Goal: Navigation & Orientation: Understand site structure

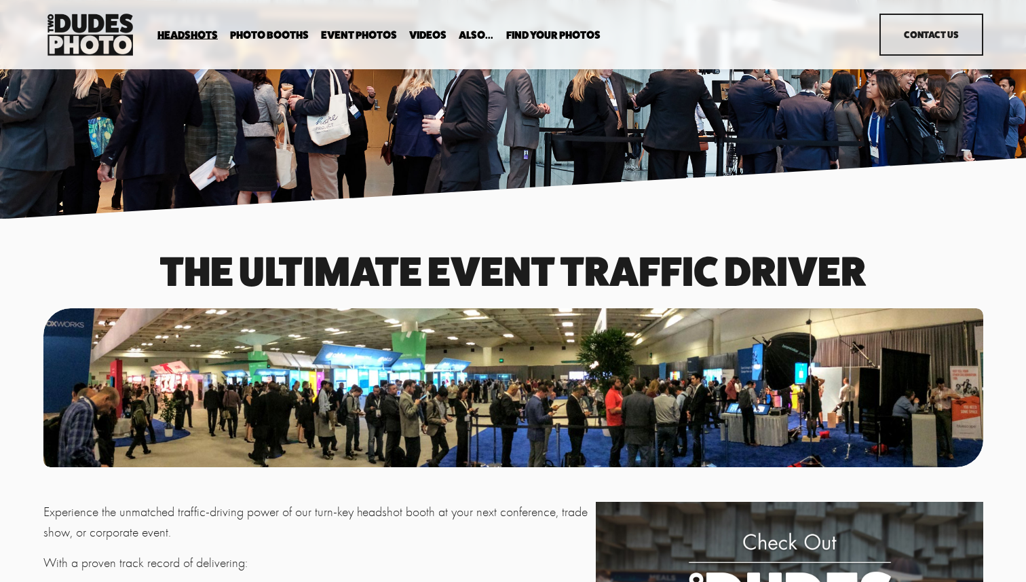
click at [432, 32] on link "Videos" at bounding box center [427, 35] width 37 height 13
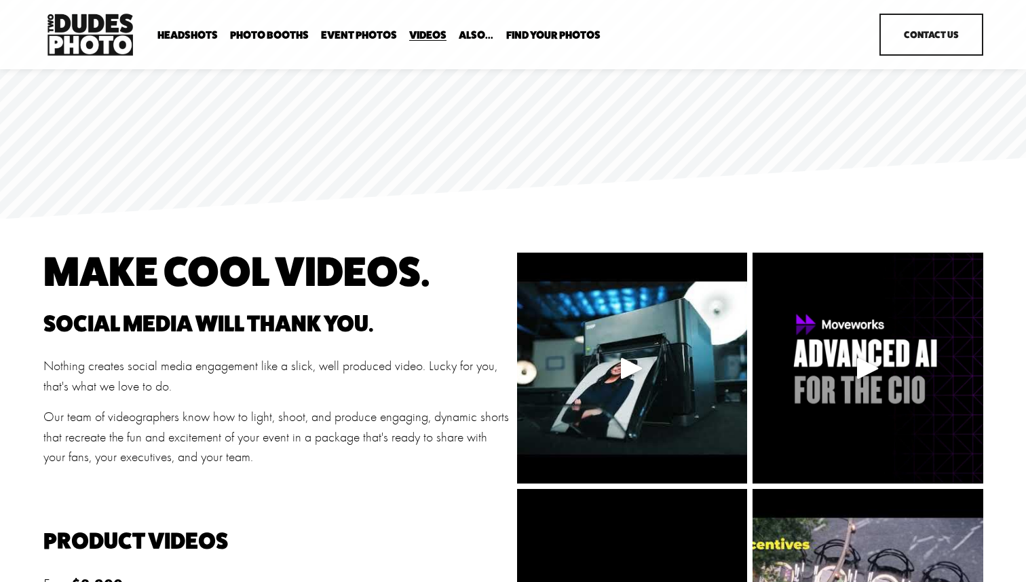
click at [0, 0] on span "Backdrop Options" at bounding box center [0, 0] width 0 height 0
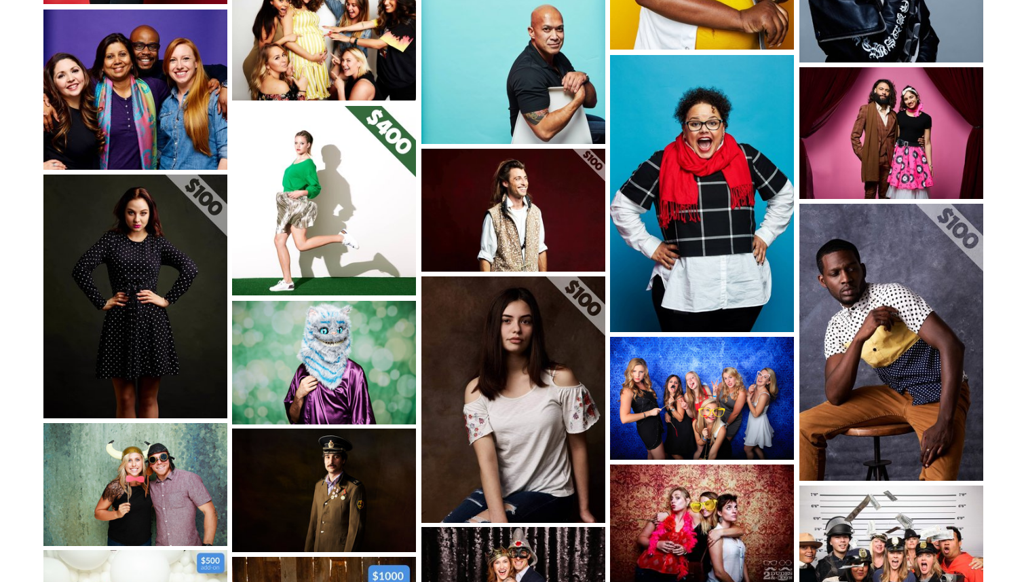
scroll to position [1202, 0]
